Goal: Transaction & Acquisition: Purchase product/service

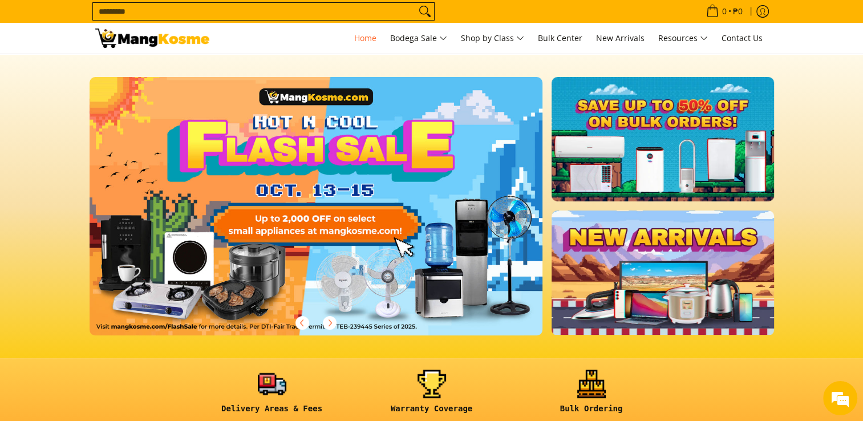
click at [9, 199] on section at bounding box center [431, 206] width 863 height 304
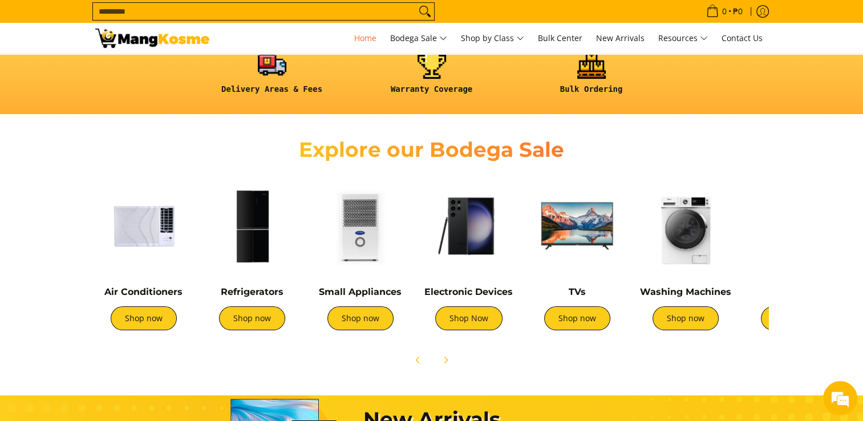
scroll to position [0, 453]
click at [589, 236] on img at bounding box center [577, 225] width 97 height 97
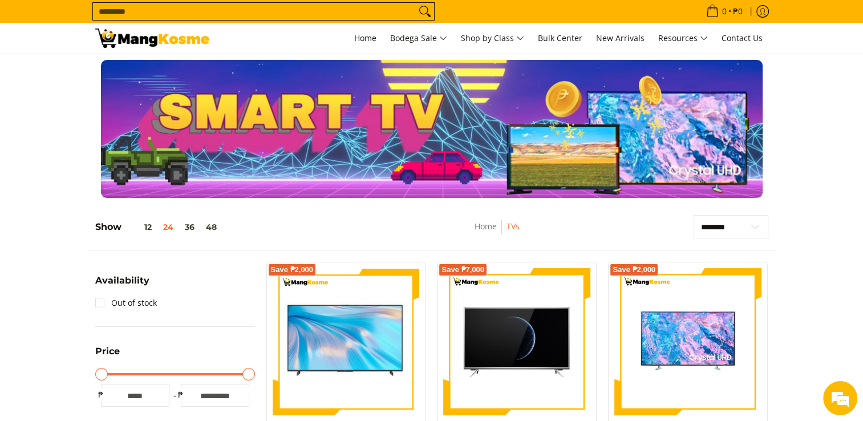
click at [28, 141] on div at bounding box center [431, 129] width 863 height 138
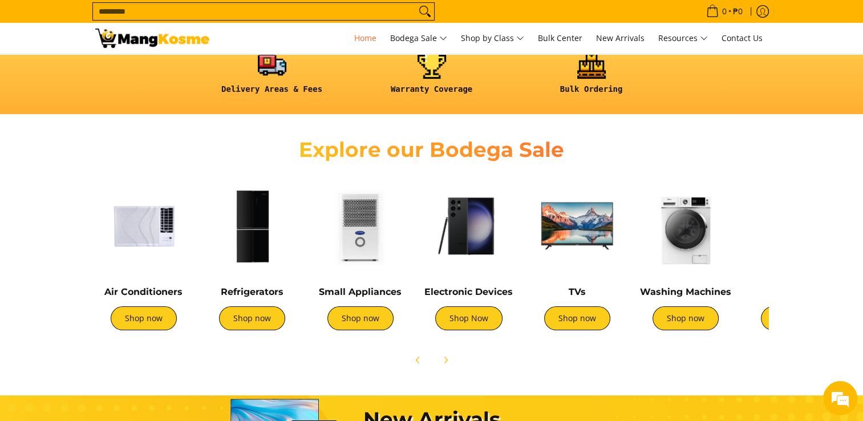
click at [256, 226] on img at bounding box center [252, 225] width 97 height 97
click at [144, 324] on link "Shop now" at bounding box center [144, 318] width 66 height 24
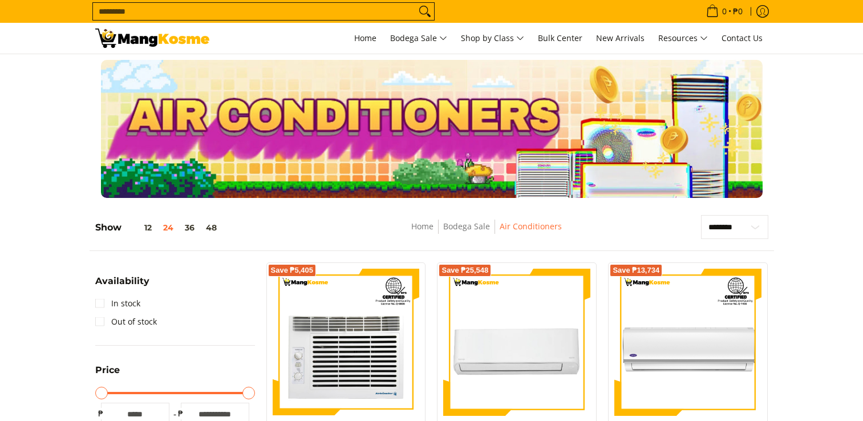
click at [17, 193] on div at bounding box center [431, 129] width 863 height 138
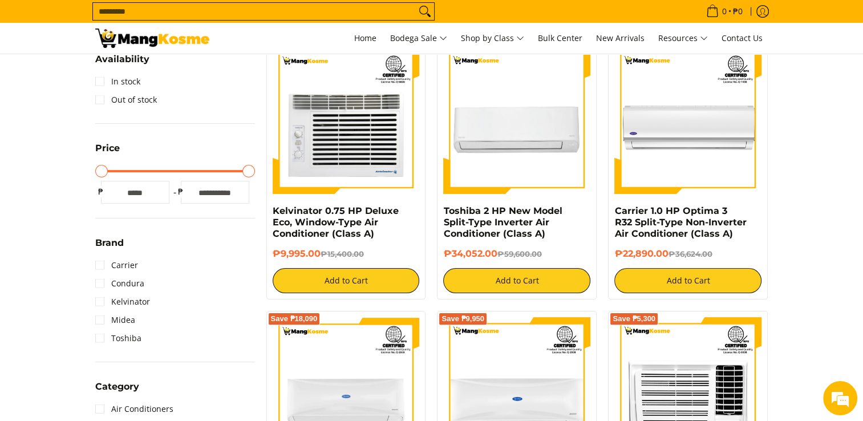
scroll to position [37, 0]
